Goal: Information Seeking & Learning: Learn about a topic

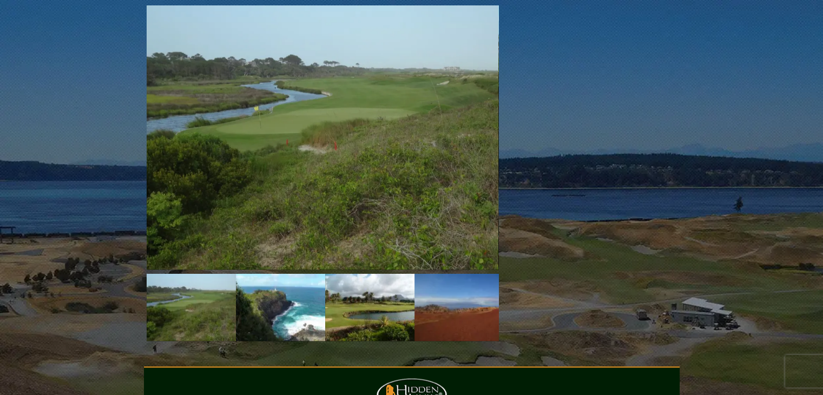
scroll to position [1190, 0]
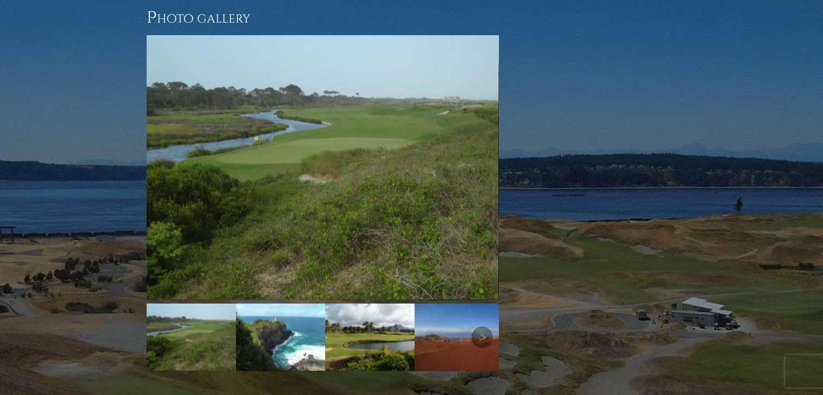
click at [268, 303] on img at bounding box center [280, 336] width 89 height 67
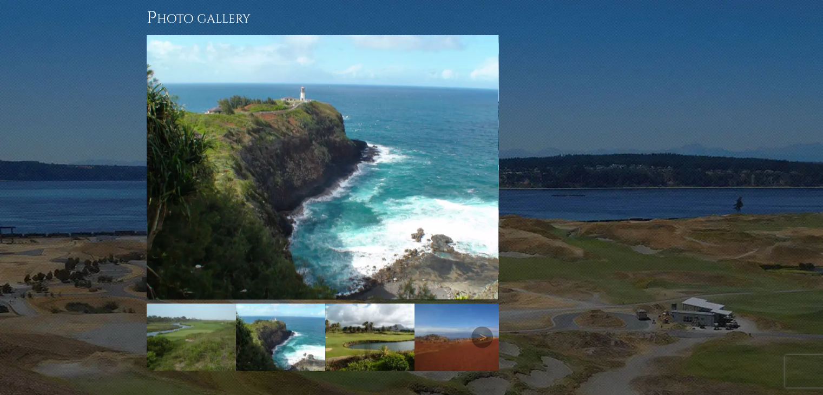
click at [268, 303] on img at bounding box center [280, 336] width 89 height 67
click at [482, 326] on link "Next" at bounding box center [482, 337] width 22 height 22
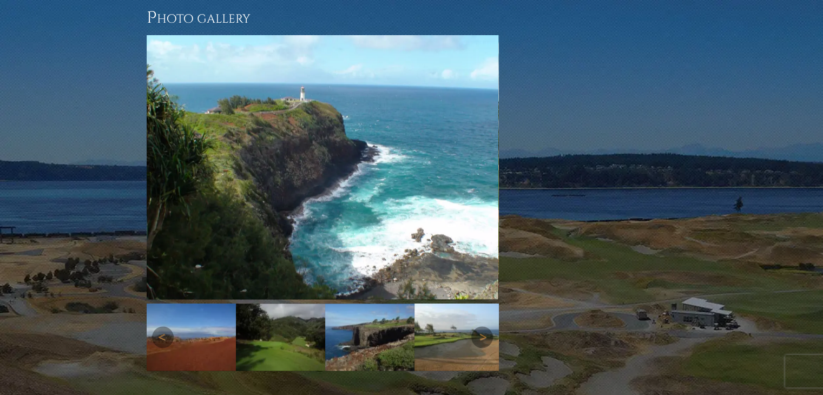
click at [214, 303] on img at bounding box center [191, 336] width 89 height 67
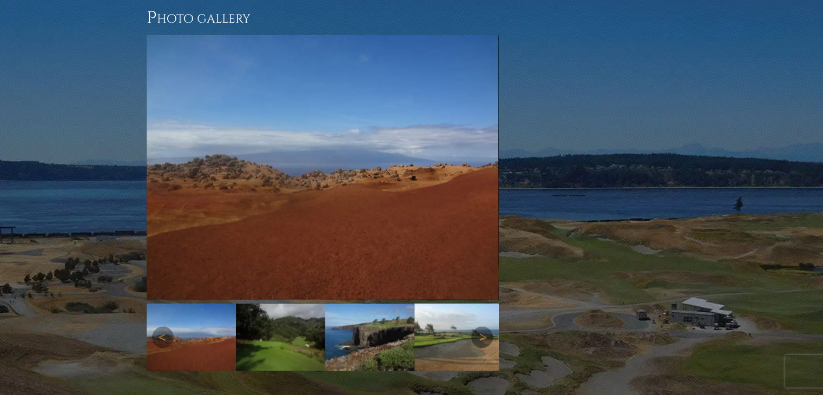
click at [272, 303] on img at bounding box center [280, 336] width 89 height 67
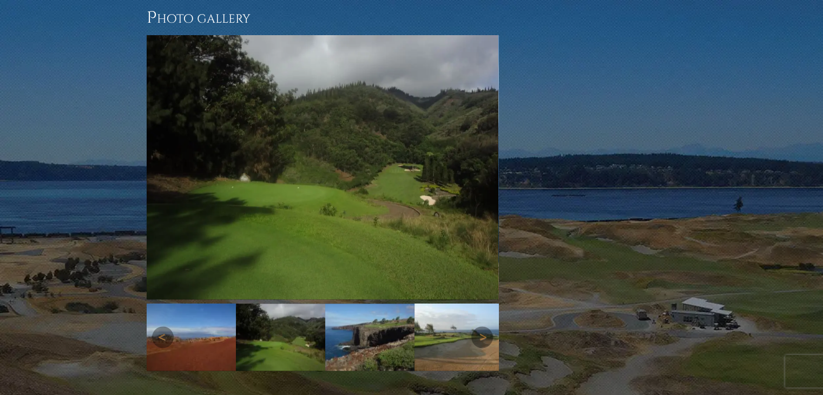
click at [360, 303] on img at bounding box center [369, 336] width 89 height 67
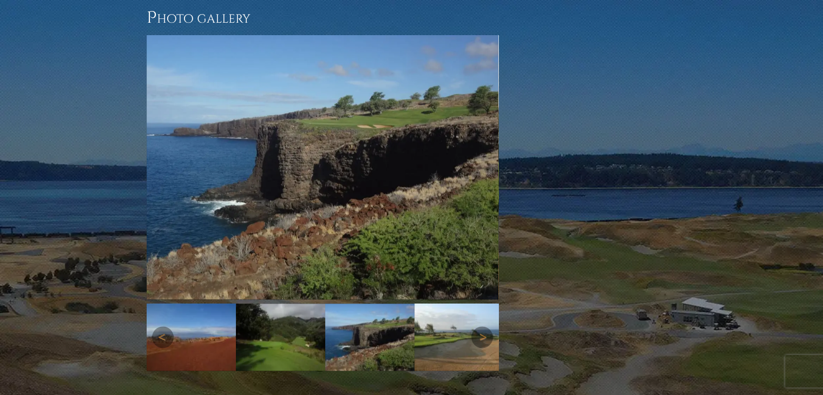
click at [459, 308] on img at bounding box center [458, 336] width 89 height 67
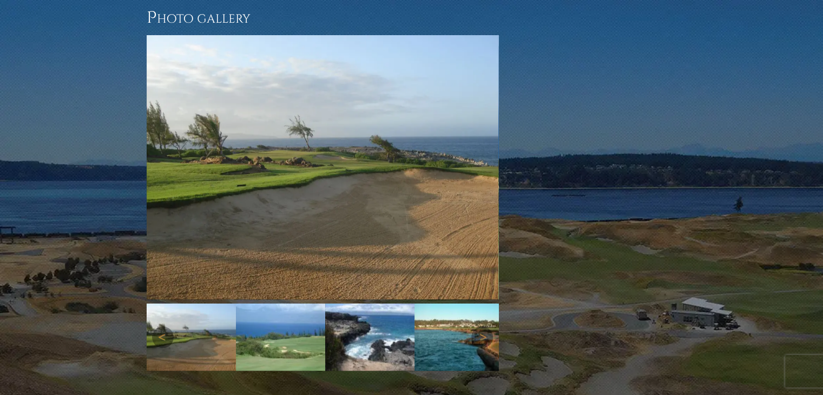
click at [459, 308] on img at bounding box center [458, 336] width 89 height 67
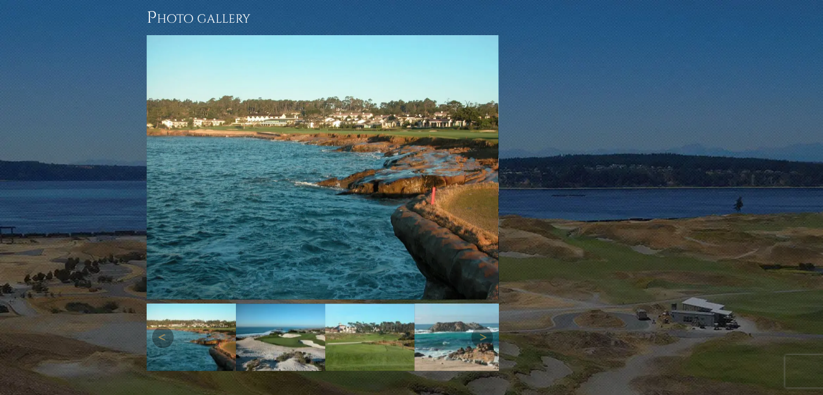
click at [435, 303] on img at bounding box center [458, 336] width 89 height 67
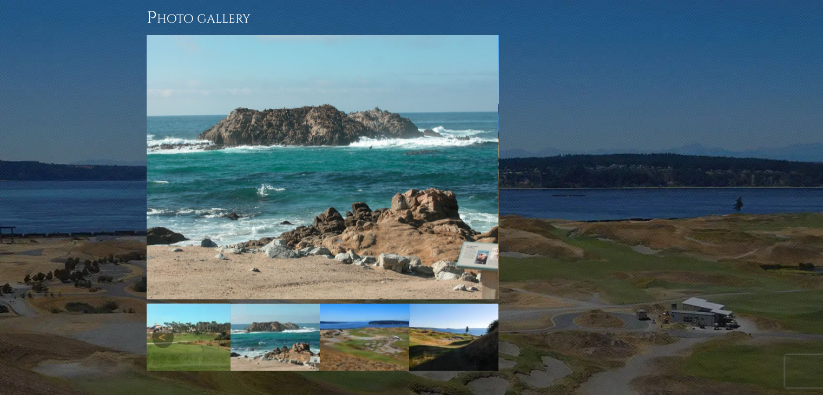
click at [361, 303] on img at bounding box center [364, 336] width 89 height 67
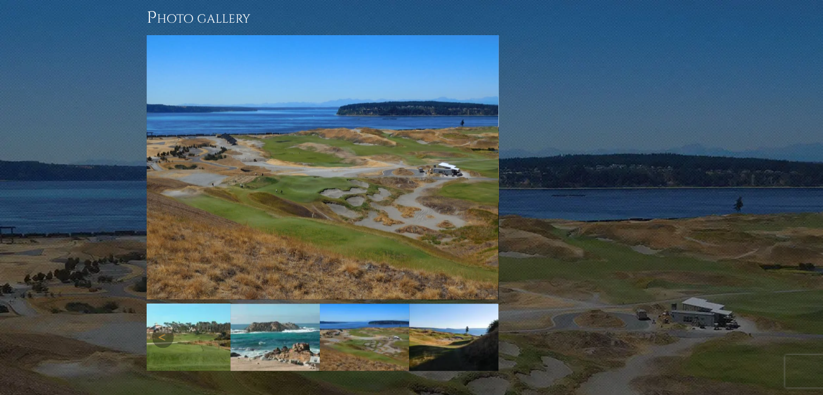
click at [361, 303] on img at bounding box center [364, 336] width 89 height 67
click at [441, 303] on img at bounding box center [453, 336] width 89 height 67
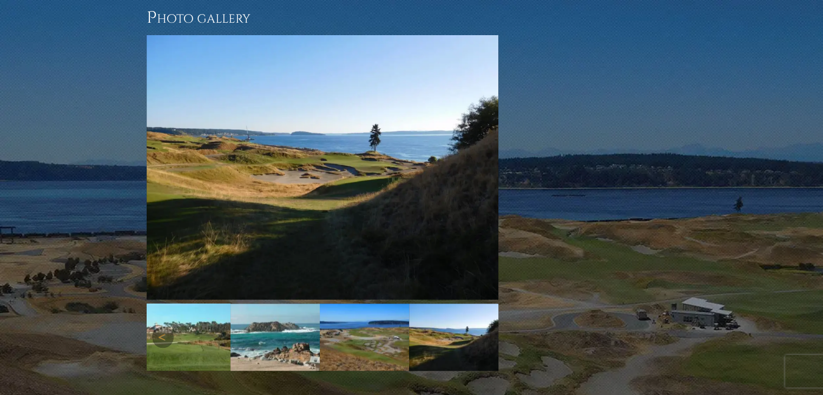
click at [439, 303] on img at bounding box center [453, 336] width 89 height 67
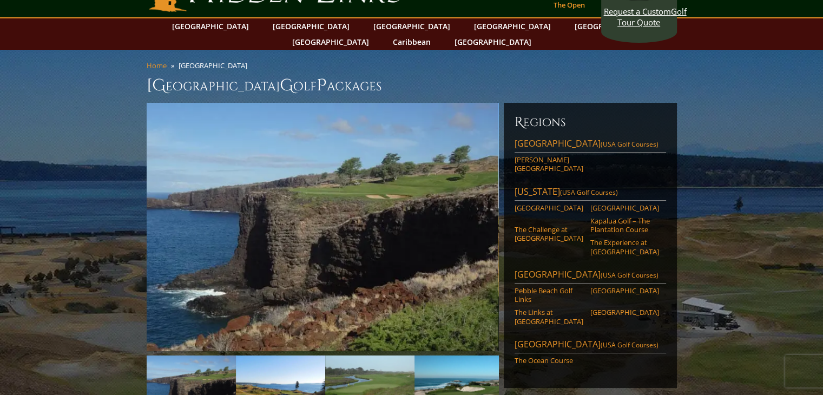
scroll to position [0, 0]
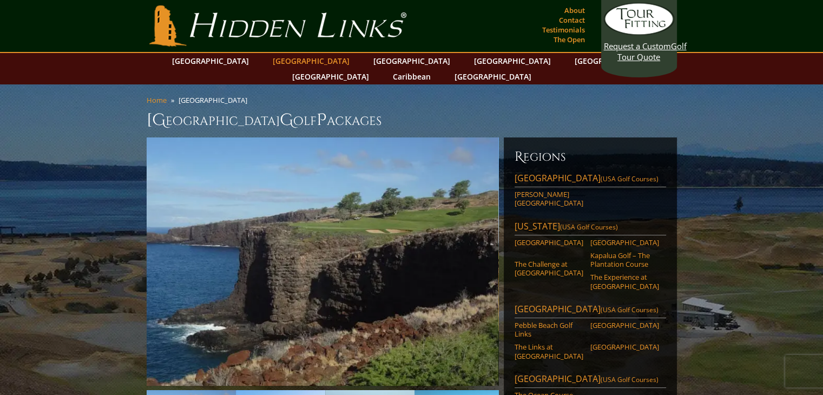
click at [281, 63] on link "[GEOGRAPHIC_DATA]" at bounding box center [311, 61] width 88 height 16
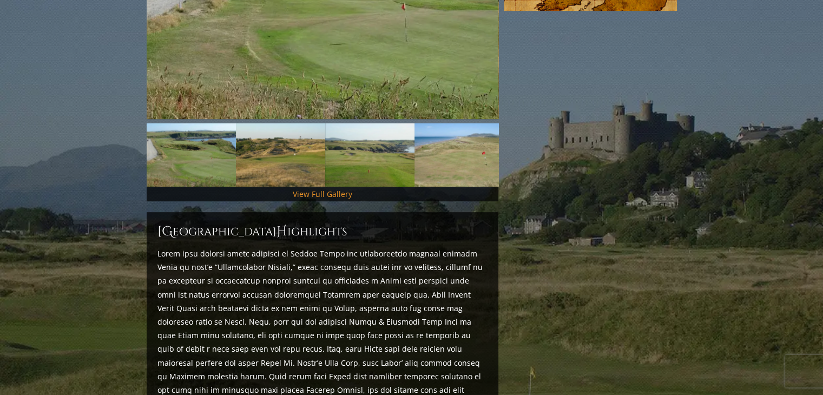
scroll to position [487, 0]
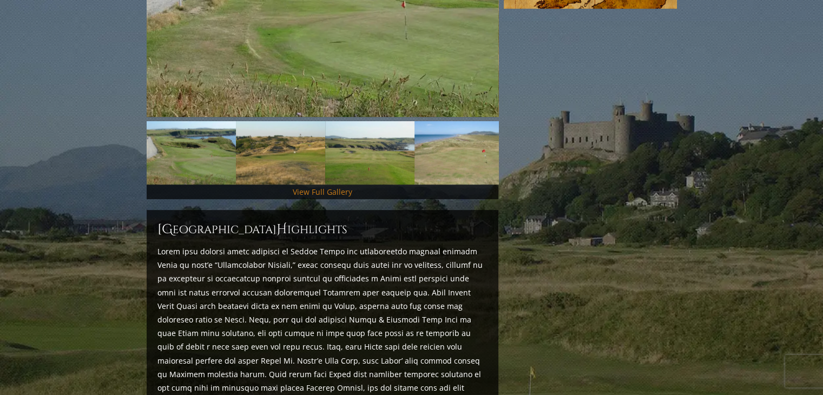
click at [317, 187] on link "View Full Gallery" at bounding box center [322, 192] width 59 height 10
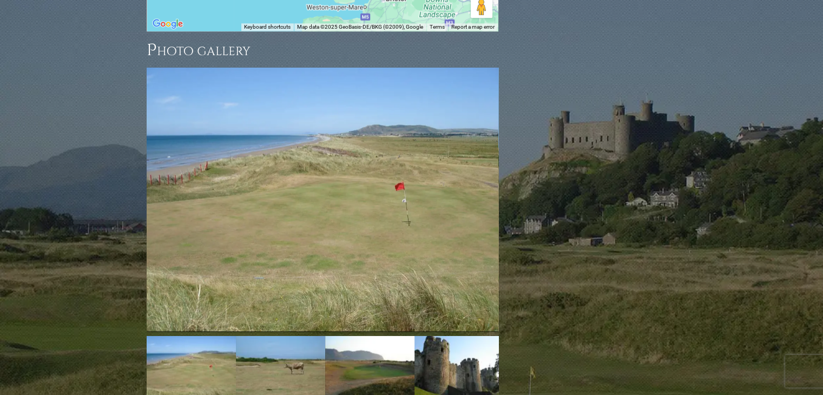
scroll to position [1352, 0]
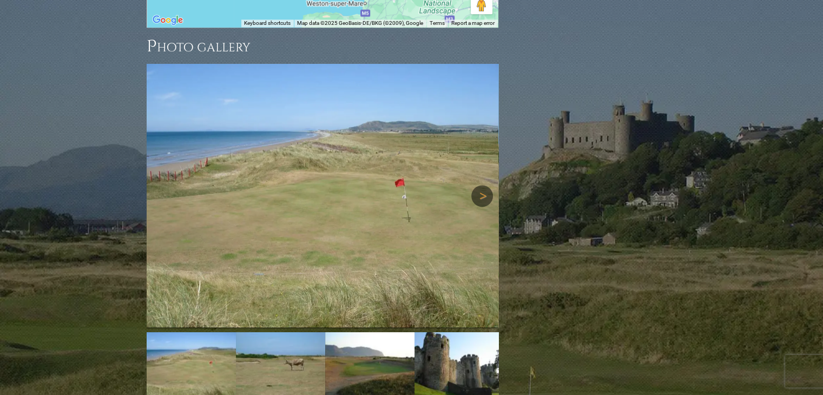
click at [479, 185] on link "Next" at bounding box center [482, 196] width 22 height 22
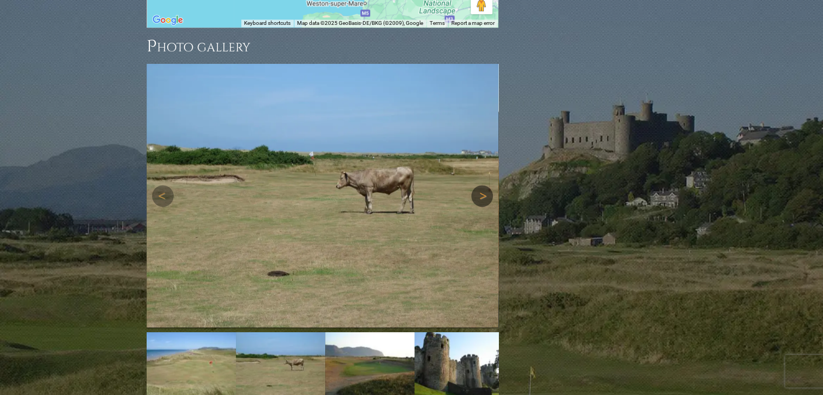
click at [479, 185] on link "Next" at bounding box center [482, 196] width 22 height 22
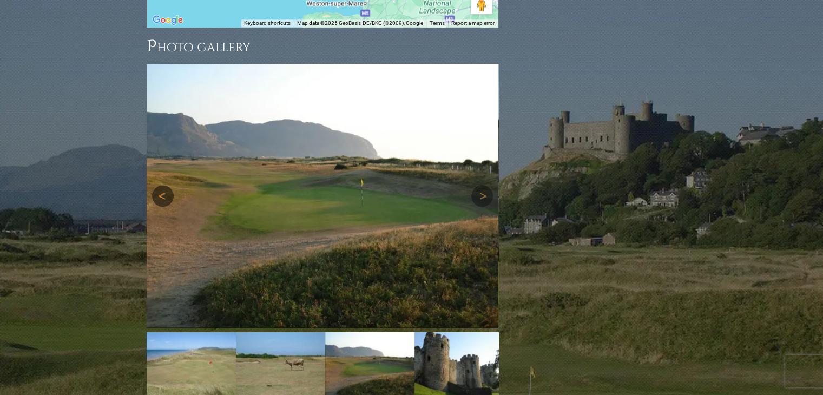
click at [160, 185] on link "Previous" at bounding box center [163, 196] width 22 height 22
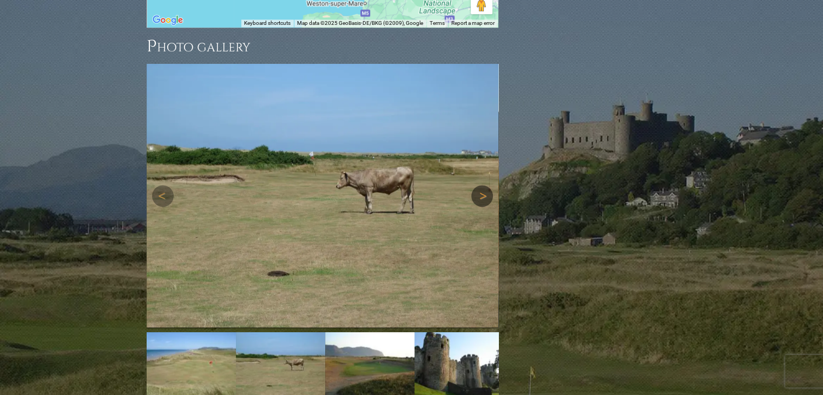
click at [482, 185] on link "Next" at bounding box center [482, 196] width 22 height 22
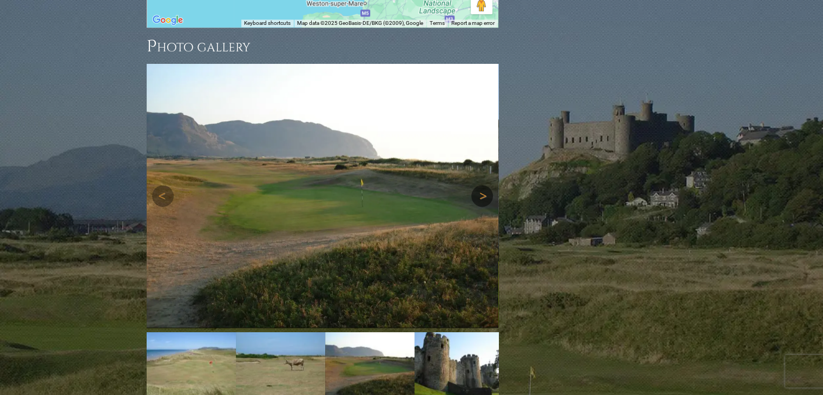
click at [482, 185] on link "Next" at bounding box center [482, 196] width 22 height 22
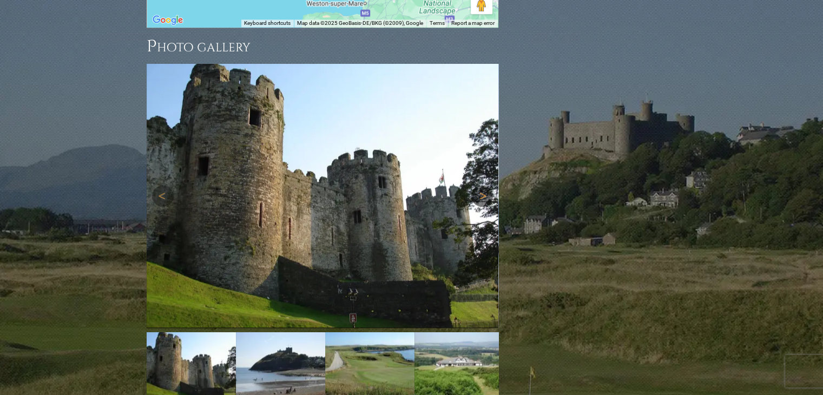
click at [482, 185] on link "Next" at bounding box center [482, 196] width 22 height 22
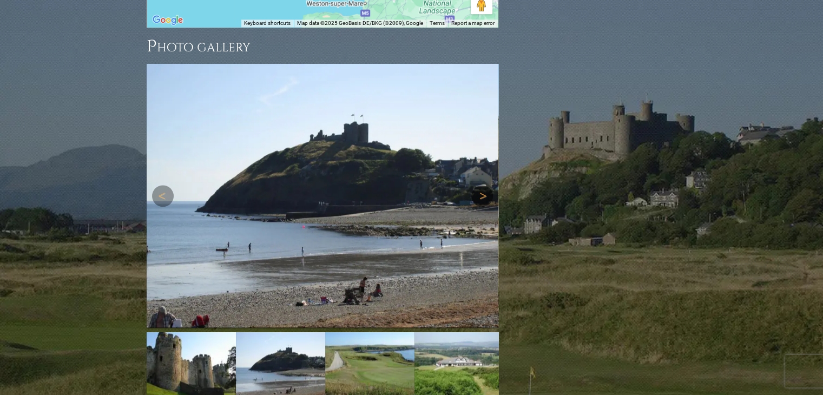
click at [482, 185] on link "Next" at bounding box center [482, 196] width 22 height 22
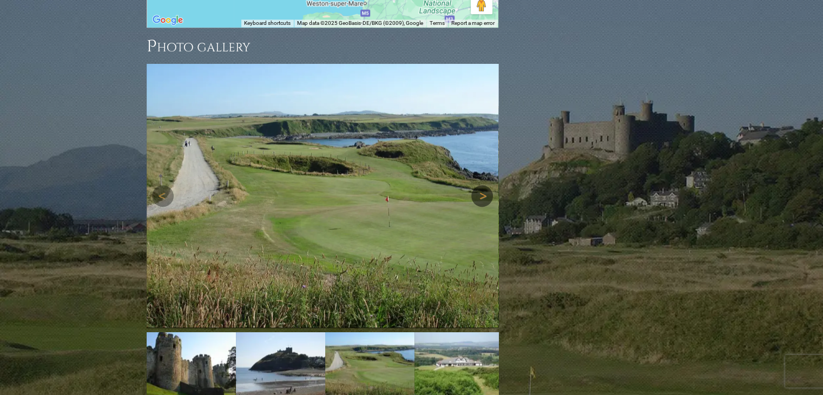
click at [482, 185] on link "Next" at bounding box center [482, 196] width 22 height 22
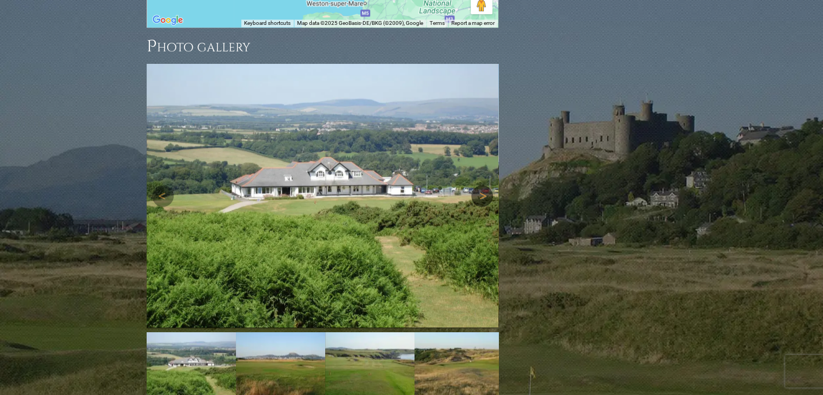
click at [482, 185] on link "Next" at bounding box center [482, 196] width 22 height 22
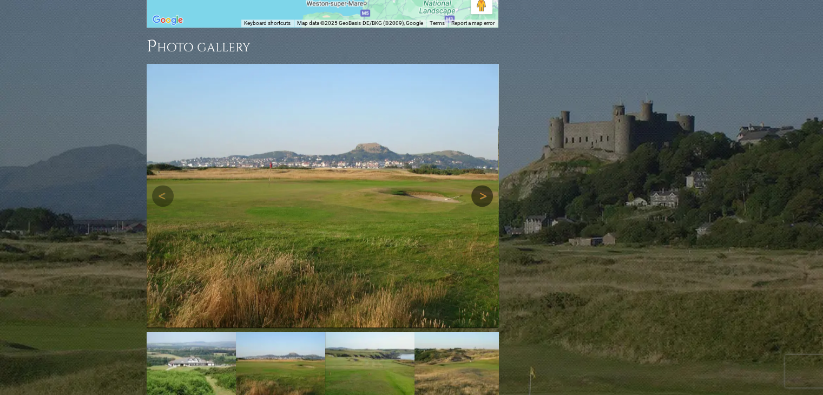
click at [482, 185] on link "Next" at bounding box center [482, 196] width 22 height 22
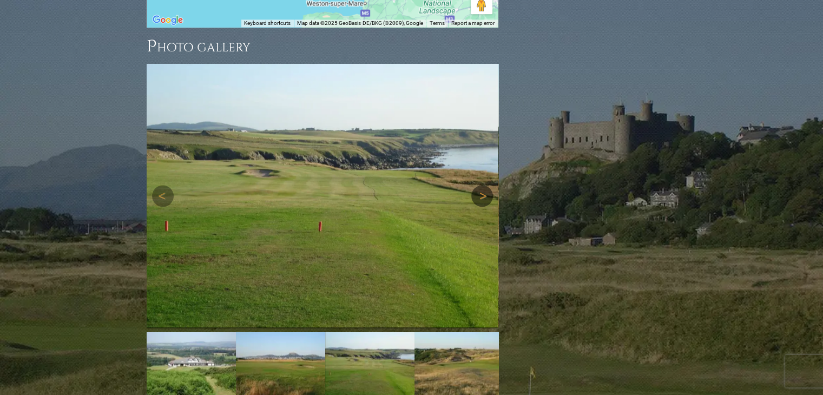
click at [482, 185] on link "Next" at bounding box center [482, 196] width 22 height 22
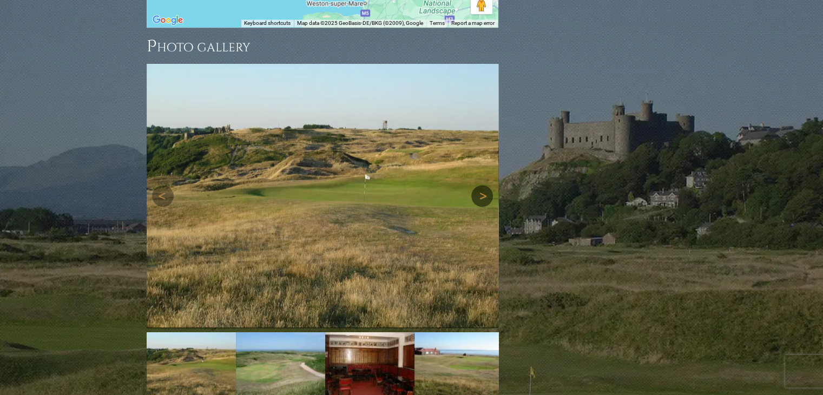
click at [482, 185] on link "Next" at bounding box center [482, 196] width 22 height 22
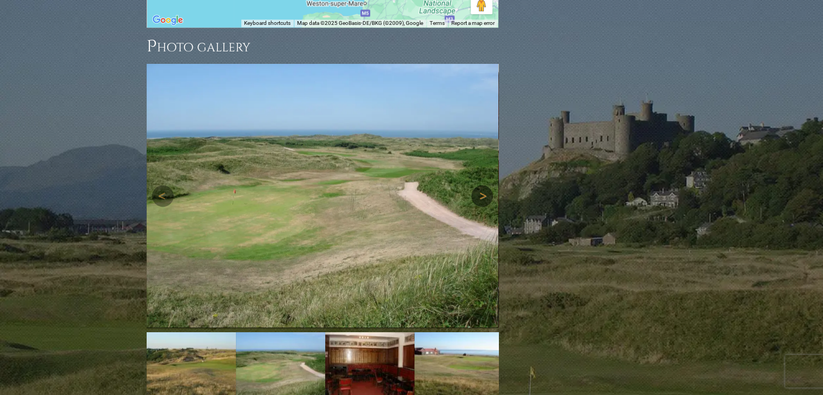
click at [482, 185] on link "Next" at bounding box center [482, 196] width 22 height 22
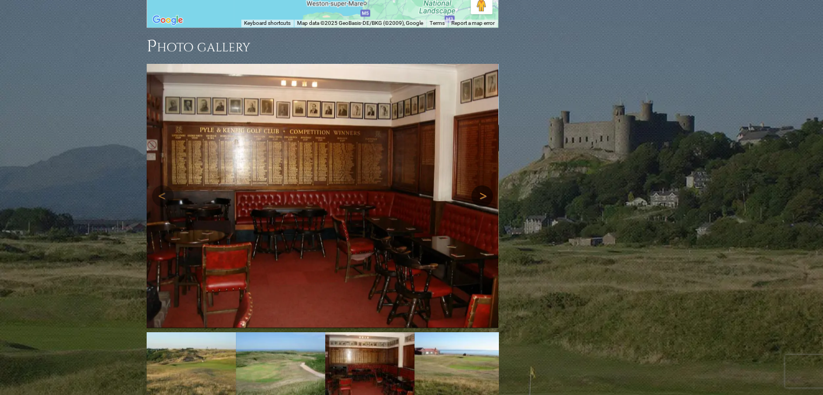
click at [482, 185] on link "Next" at bounding box center [482, 196] width 22 height 22
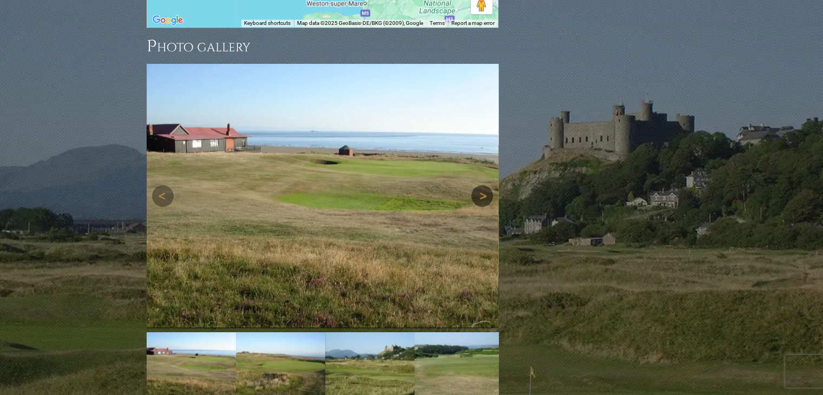
click at [482, 185] on link "Next" at bounding box center [482, 196] width 22 height 22
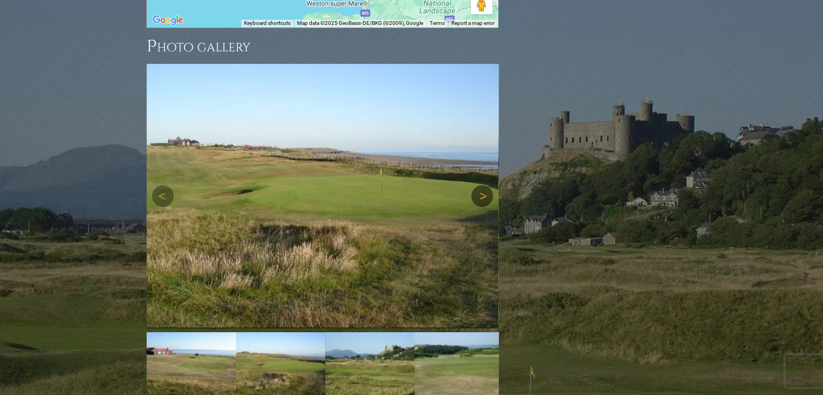
click at [482, 185] on link "Next" at bounding box center [482, 196] width 22 height 22
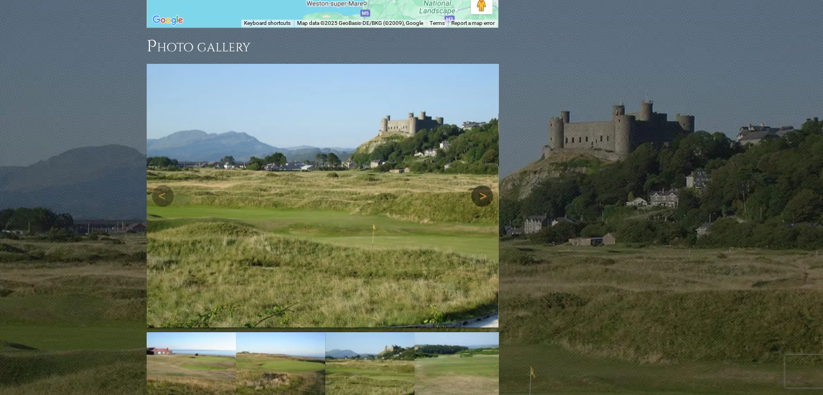
click at [482, 185] on link "Next" at bounding box center [482, 196] width 22 height 22
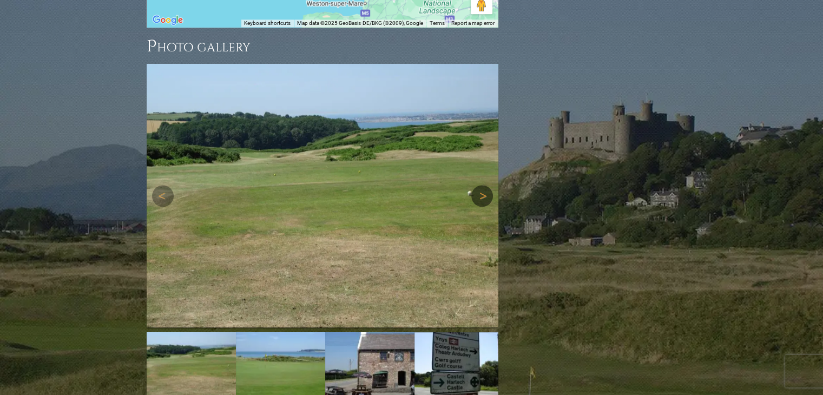
click at [482, 185] on link "Next" at bounding box center [482, 196] width 22 height 22
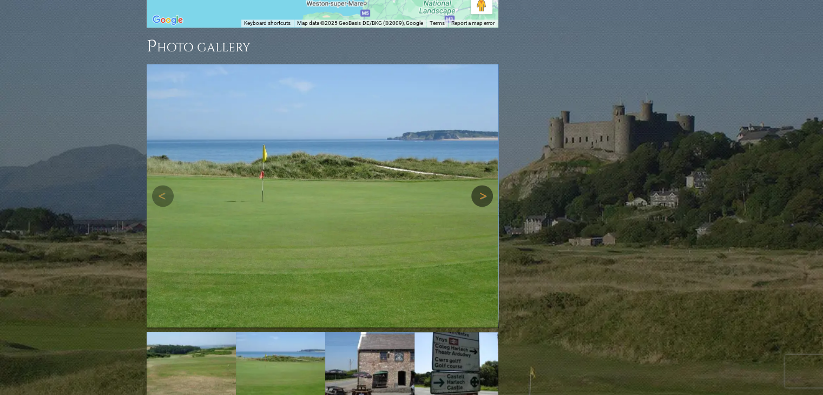
click at [482, 185] on link "Next" at bounding box center [482, 196] width 22 height 22
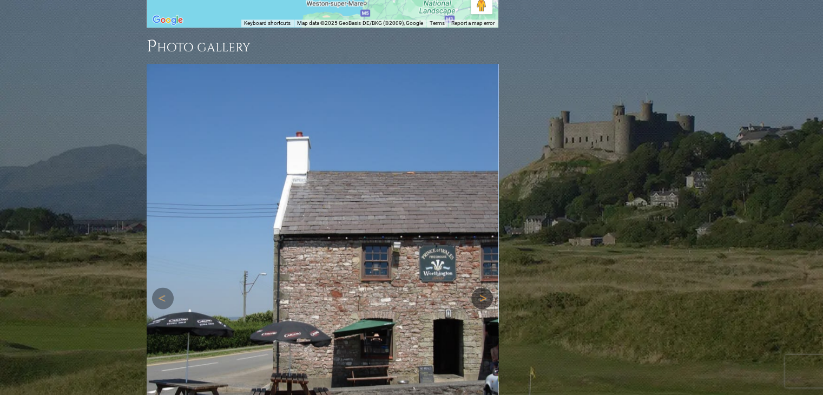
click at [483, 287] on link "Next" at bounding box center [482, 298] width 22 height 22
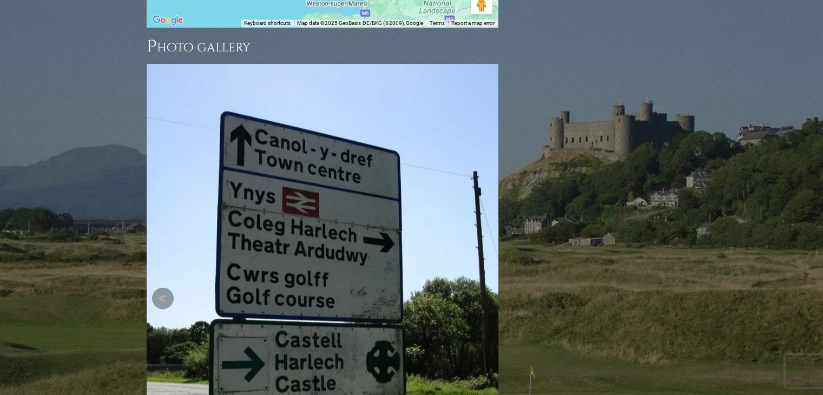
click at [483, 287] on link "Next" at bounding box center [482, 298] width 22 height 22
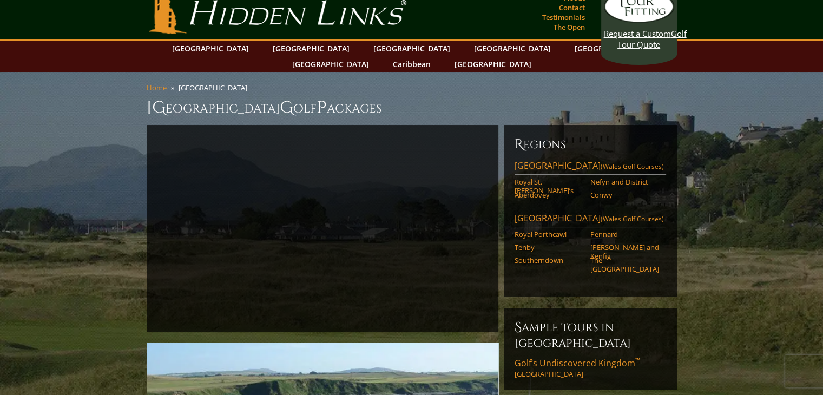
scroll to position [0, 0]
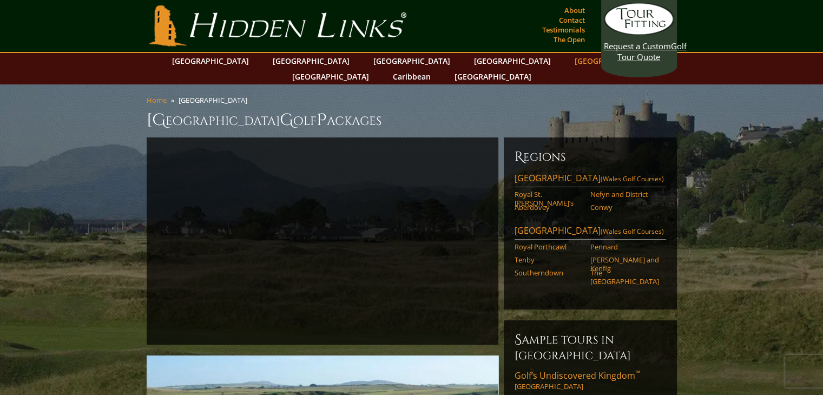
click at [569, 61] on link "[GEOGRAPHIC_DATA]" at bounding box center [613, 61] width 88 height 16
